Goal: Check status: Check status

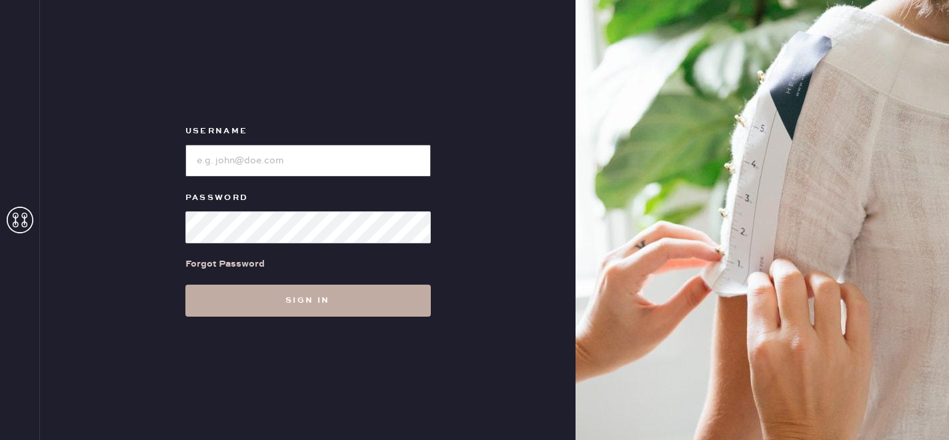
type input "[EMAIL_ADDRESS][DOMAIN_NAME]"
click at [301, 306] on button "Sign in" at bounding box center [307, 301] width 245 height 32
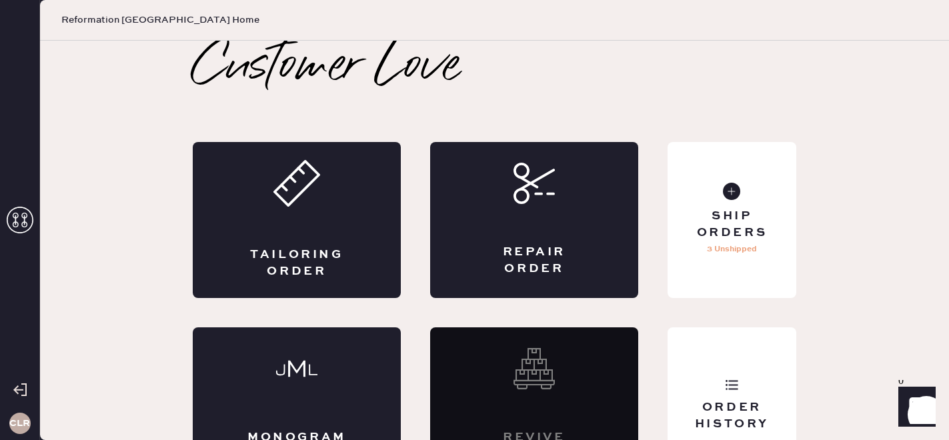
click at [30, 216] on icon at bounding box center [20, 220] width 27 height 27
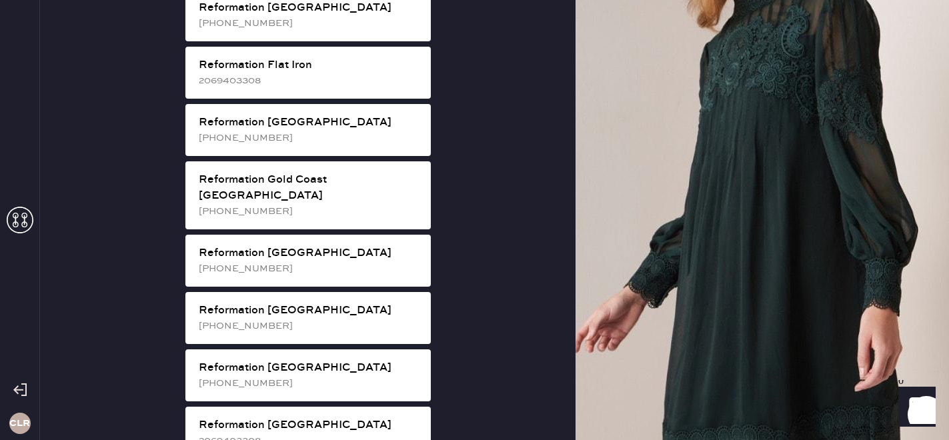
scroll to position [917, 0]
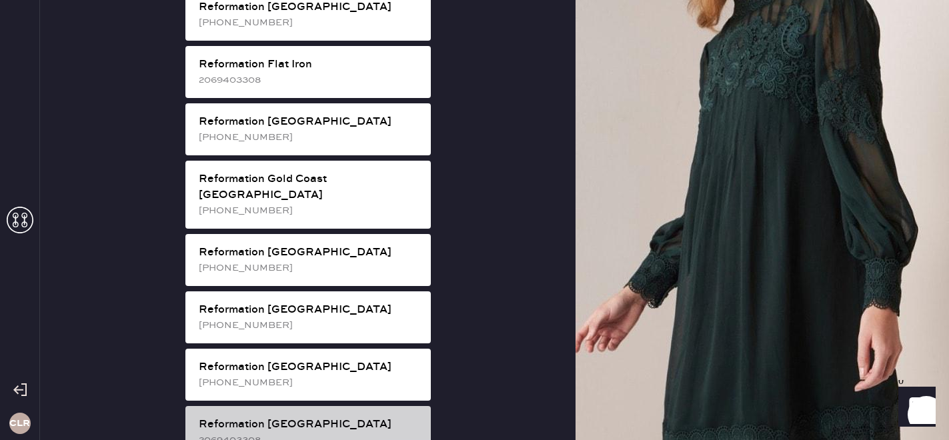
click at [299, 433] on div "2069403308" at bounding box center [309, 440] width 221 height 15
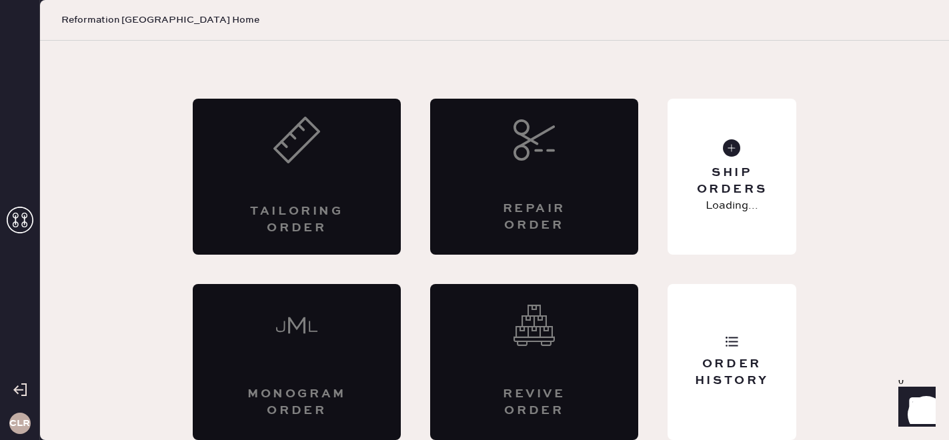
scroll to position [43, 0]
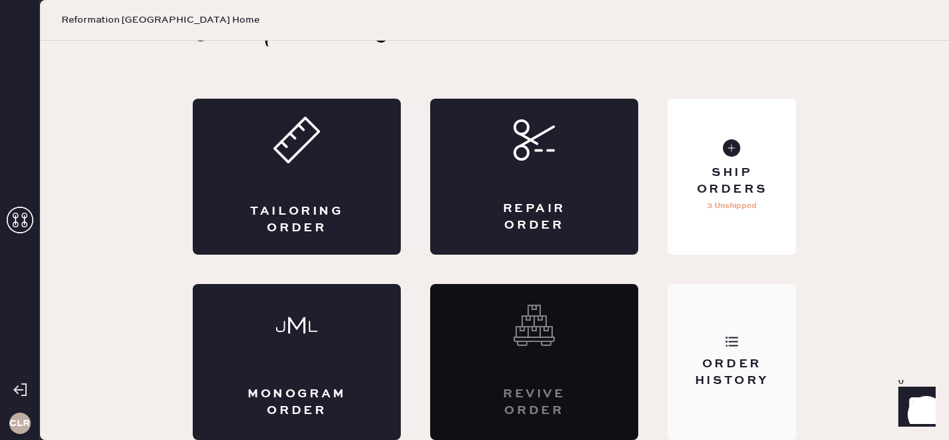
click at [724, 383] on div "Order History" at bounding box center [731, 372] width 107 height 33
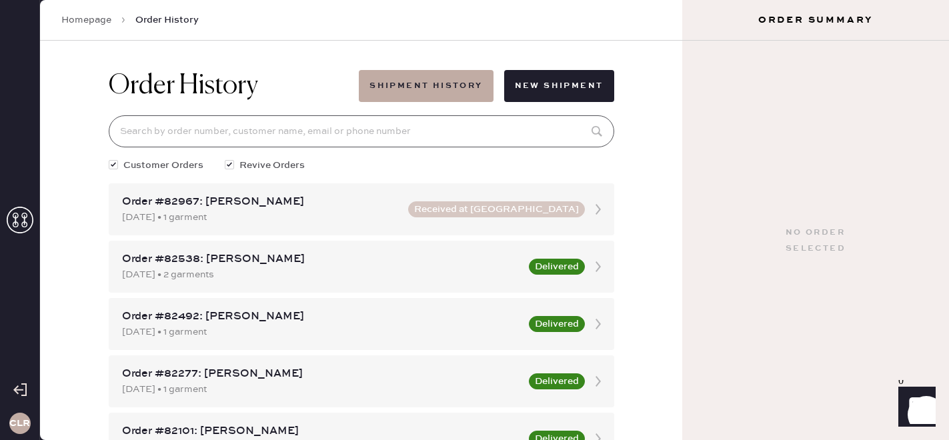
click at [300, 131] on input at bounding box center [361, 131] width 505 height 32
paste input "82538"
type input "82538"
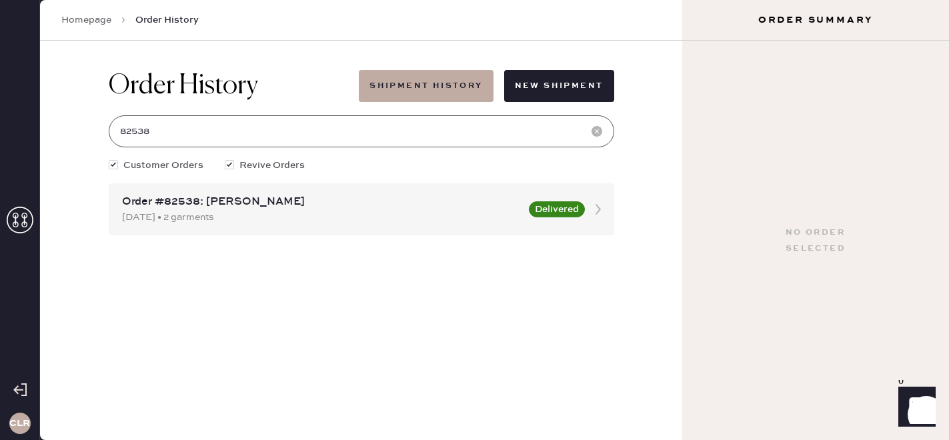
click at [300, 131] on input "82538" at bounding box center [361, 131] width 505 height 32
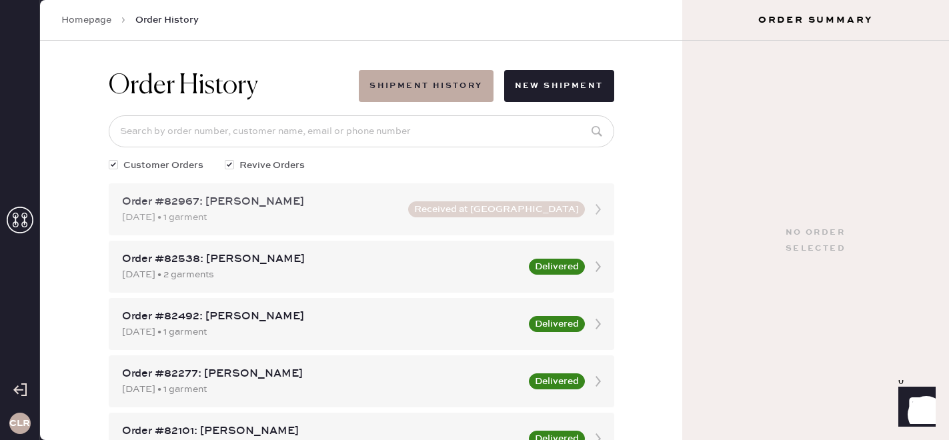
click at [323, 218] on div "[DATE] • 1 garment" at bounding box center [261, 217] width 278 height 15
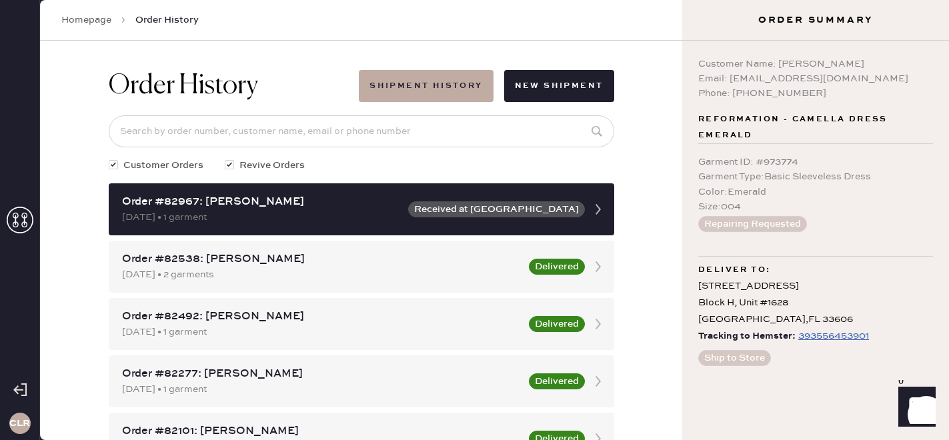
click at [824, 337] on div "393556453901" at bounding box center [833, 336] width 71 height 16
click at [843, 337] on div "393556453901" at bounding box center [833, 336] width 71 height 16
